Goal: Information Seeking & Learning: Learn about a topic

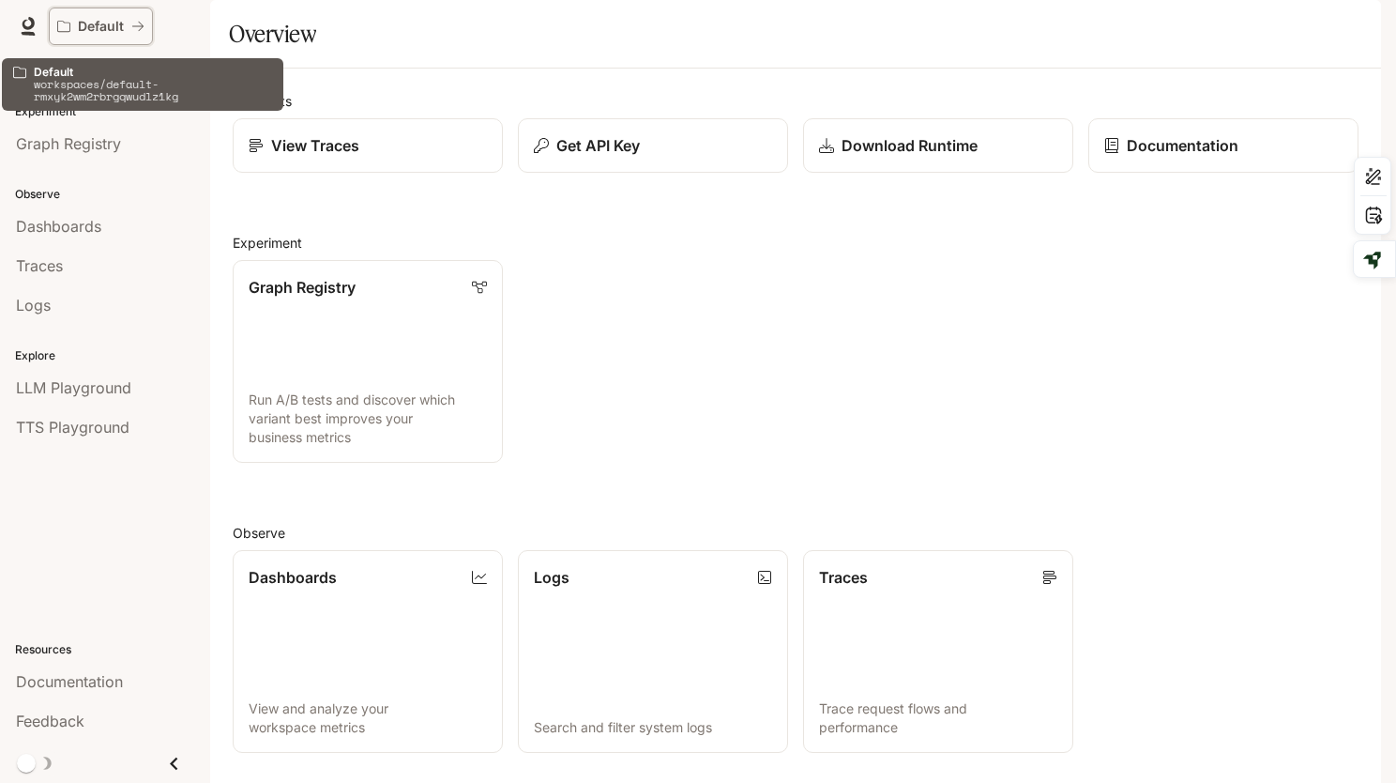
click at [94, 23] on p "Default" at bounding box center [101, 27] width 46 height 16
click at [144, 24] on icon "All workspaces" at bounding box center [137, 26] width 13 height 13
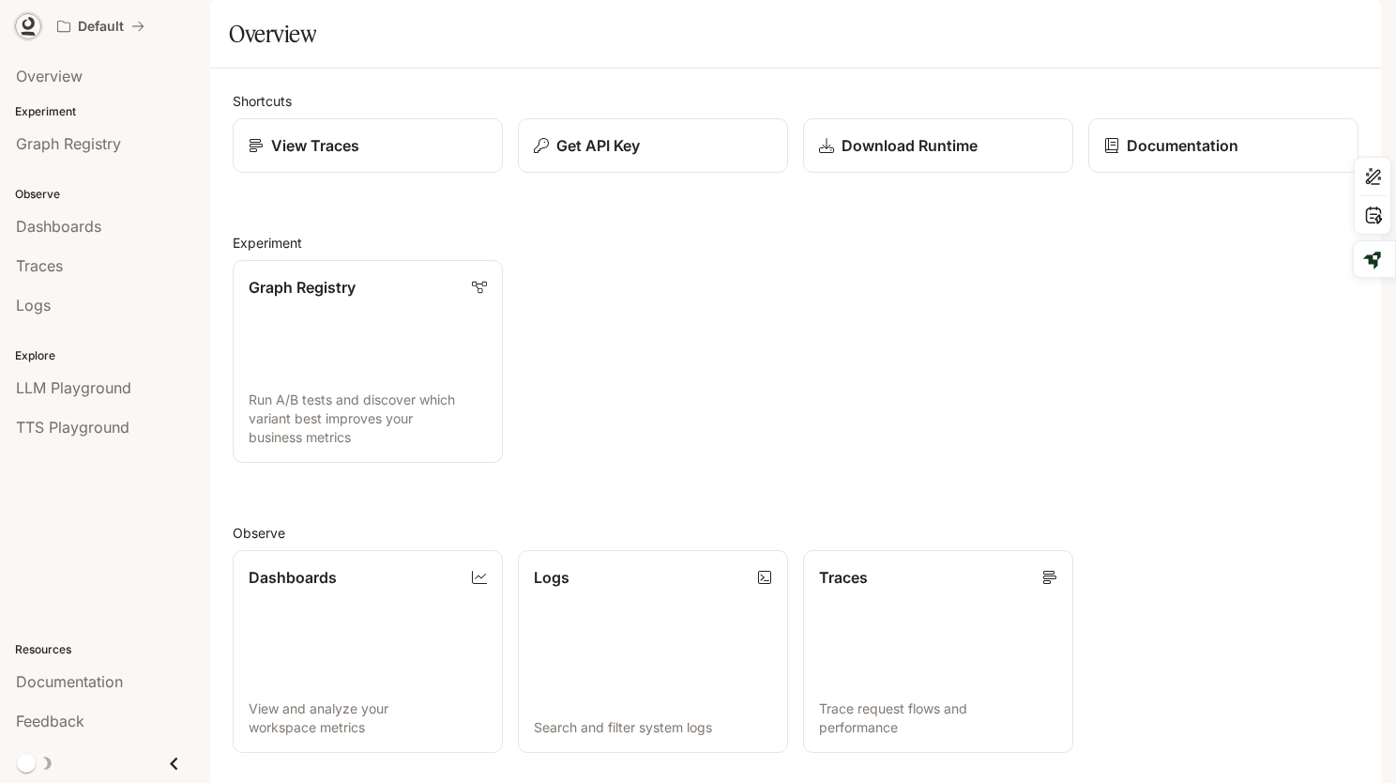
click at [23, 20] on icon at bounding box center [28, 26] width 19 height 19
click at [1302, 36] on span "Documentation" at bounding box center [1268, 26] width 93 height 23
